Goal: Task Accomplishment & Management: Use online tool/utility

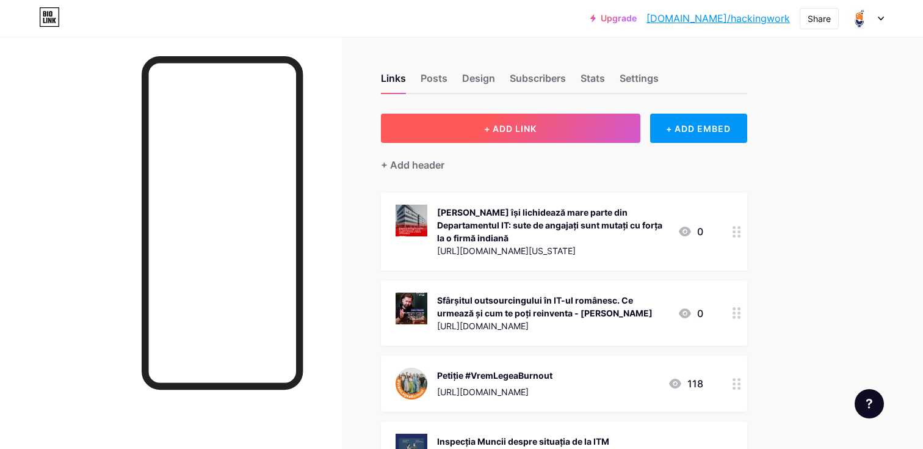
click at [585, 129] on button "+ ADD LINK" at bounding box center [510, 128] width 259 height 29
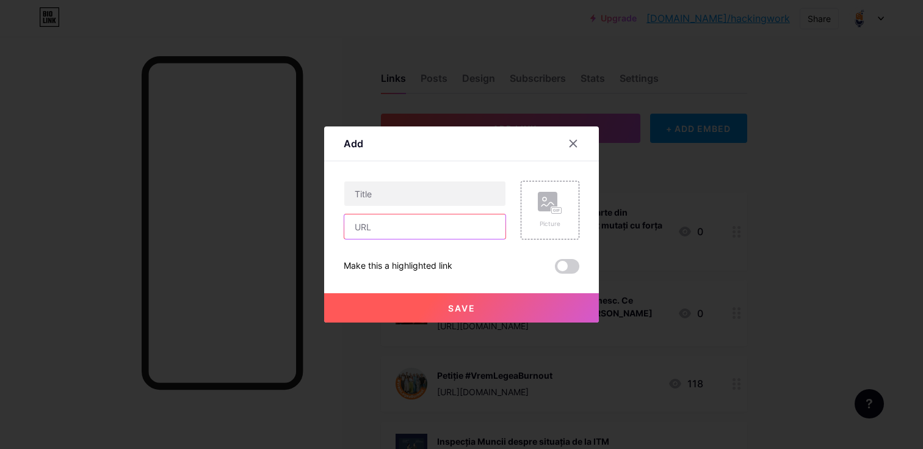
click at [364, 230] on input "text" at bounding box center [424, 226] width 161 height 24
paste input "[URL][DOMAIN_NAME]"
type input "[URL][DOMAIN_NAME]"
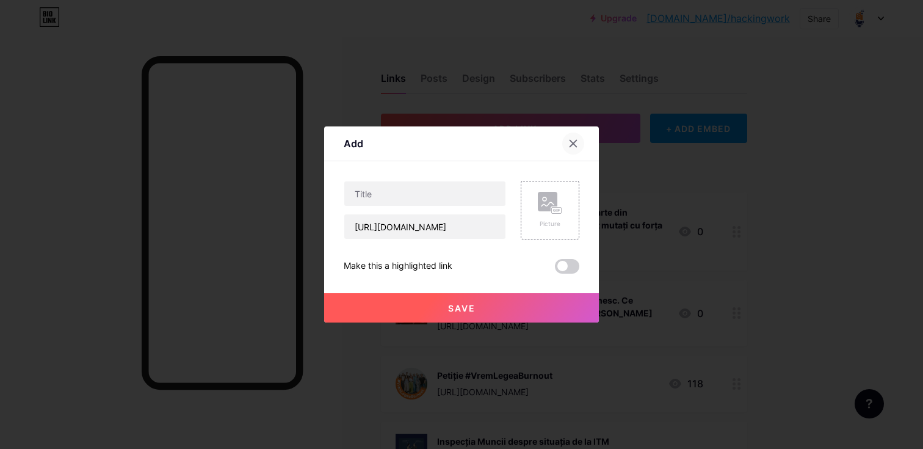
click at [574, 139] on icon at bounding box center [573, 144] width 10 height 10
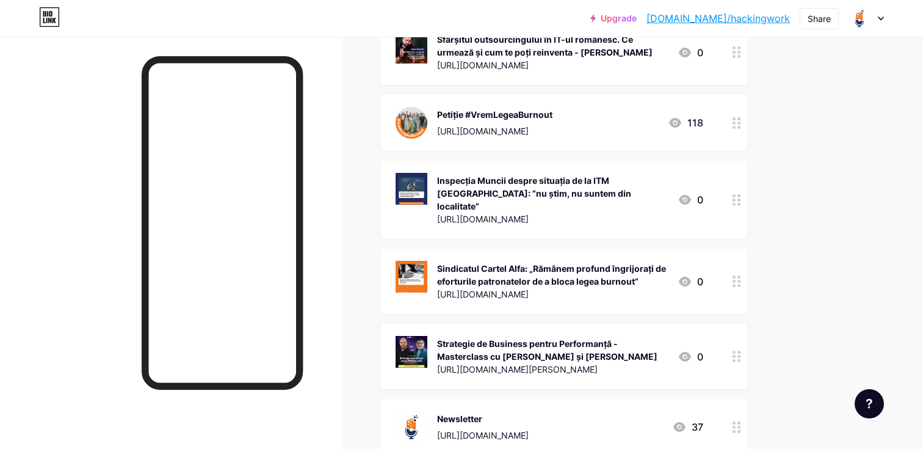
scroll to position [408, 0]
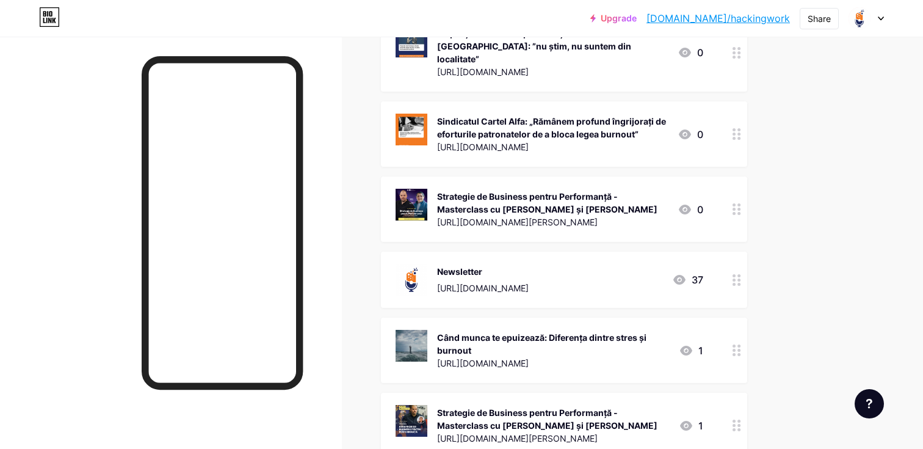
click at [734, 274] on circle at bounding box center [734, 275] width 3 height 3
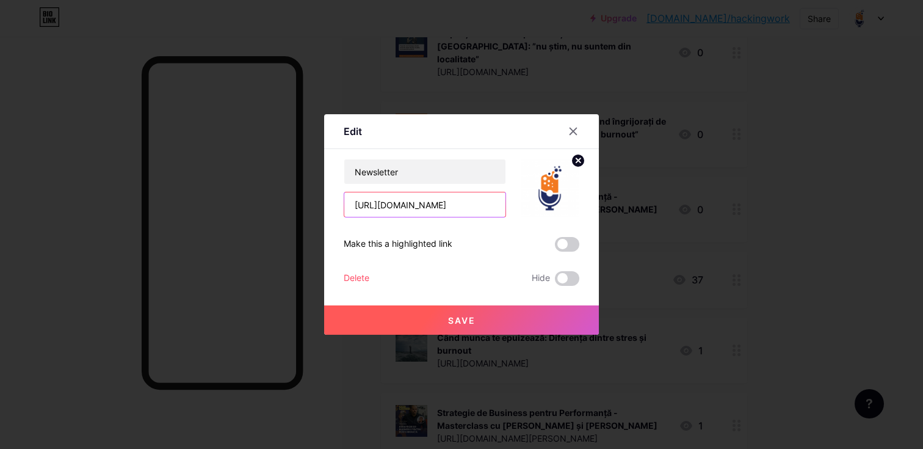
click at [451, 207] on input "[URL][DOMAIN_NAME]" at bounding box center [424, 204] width 161 height 24
paste input "2-[GEOGRAPHIC_DATA]-cere-bani-de-la-ue-pentru"
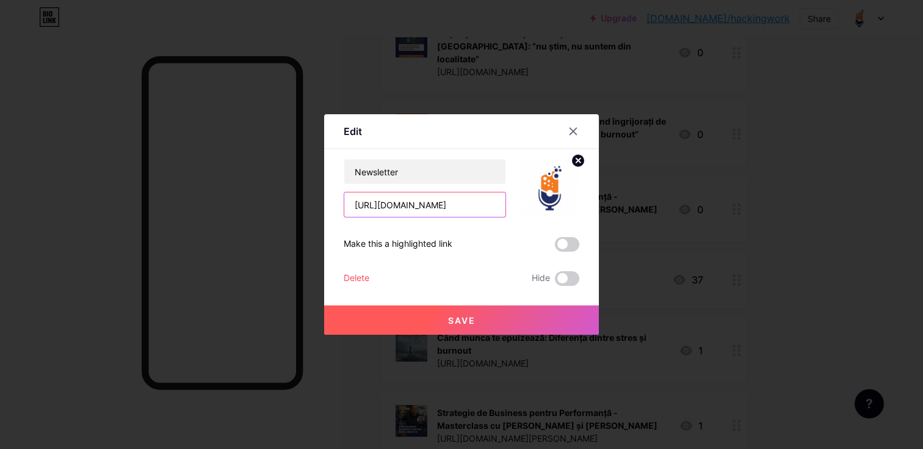
type input "[URL][DOMAIN_NAME]"
click at [481, 313] on button "Save" at bounding box center [461, 319] width 275 height 29
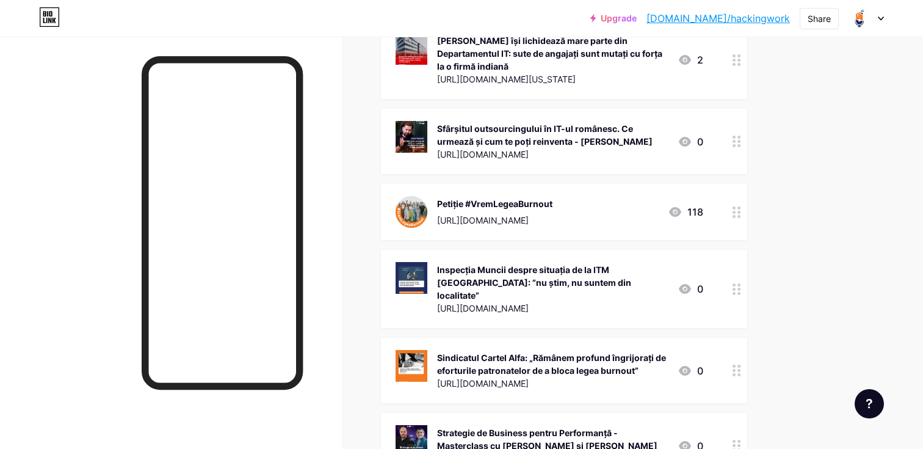
scroll to position [90, 0]
